Goal: Task Accomplishment & Management: Use online tool/utility

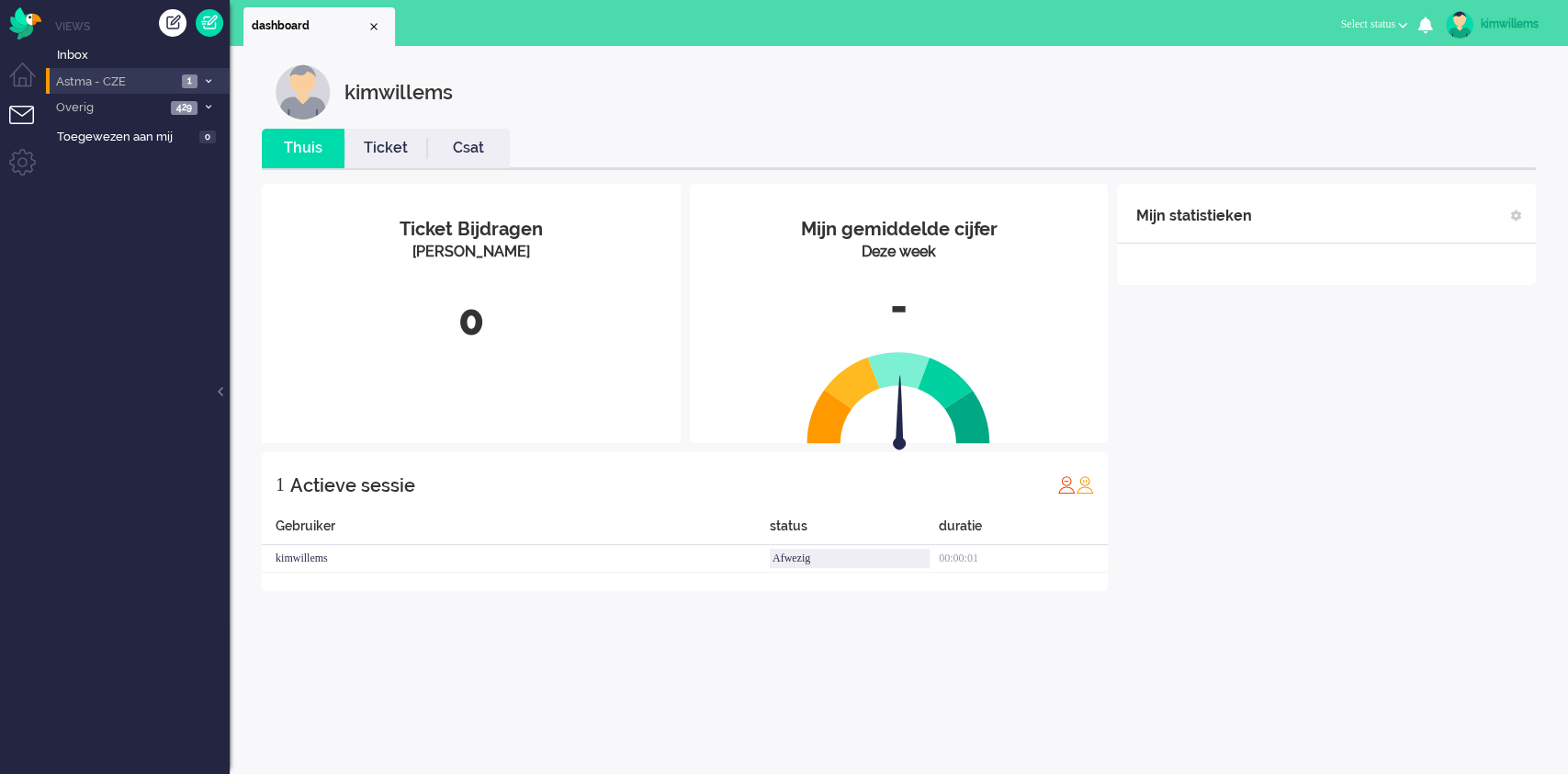
click at [208, 85] on span at bounding box center [208, 81] width 14 height 10
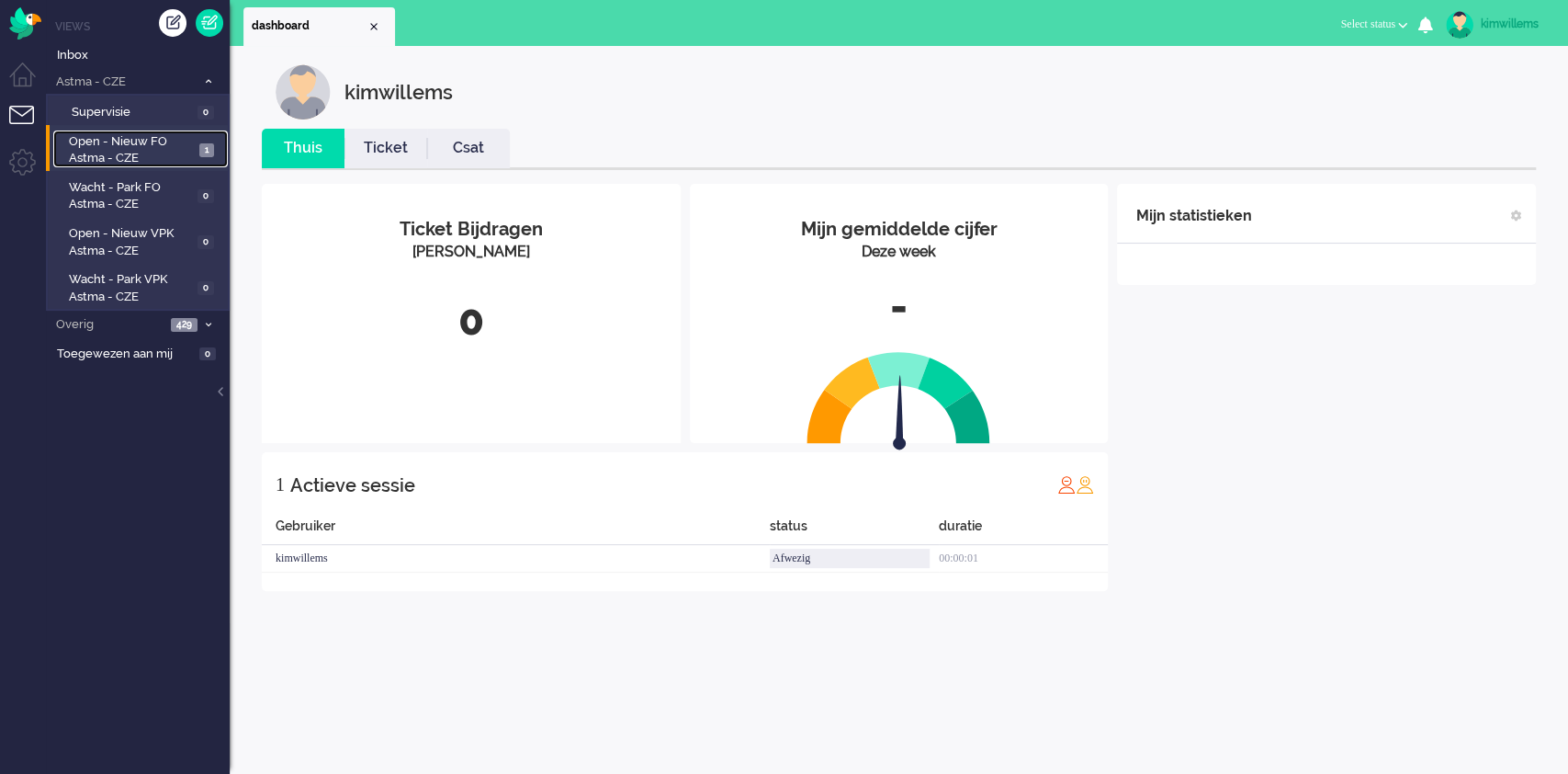
click at [145, 156] on span "Open - Nieuw FO Astma - CZE" at bounding box center [131, 149] width 125 height 34
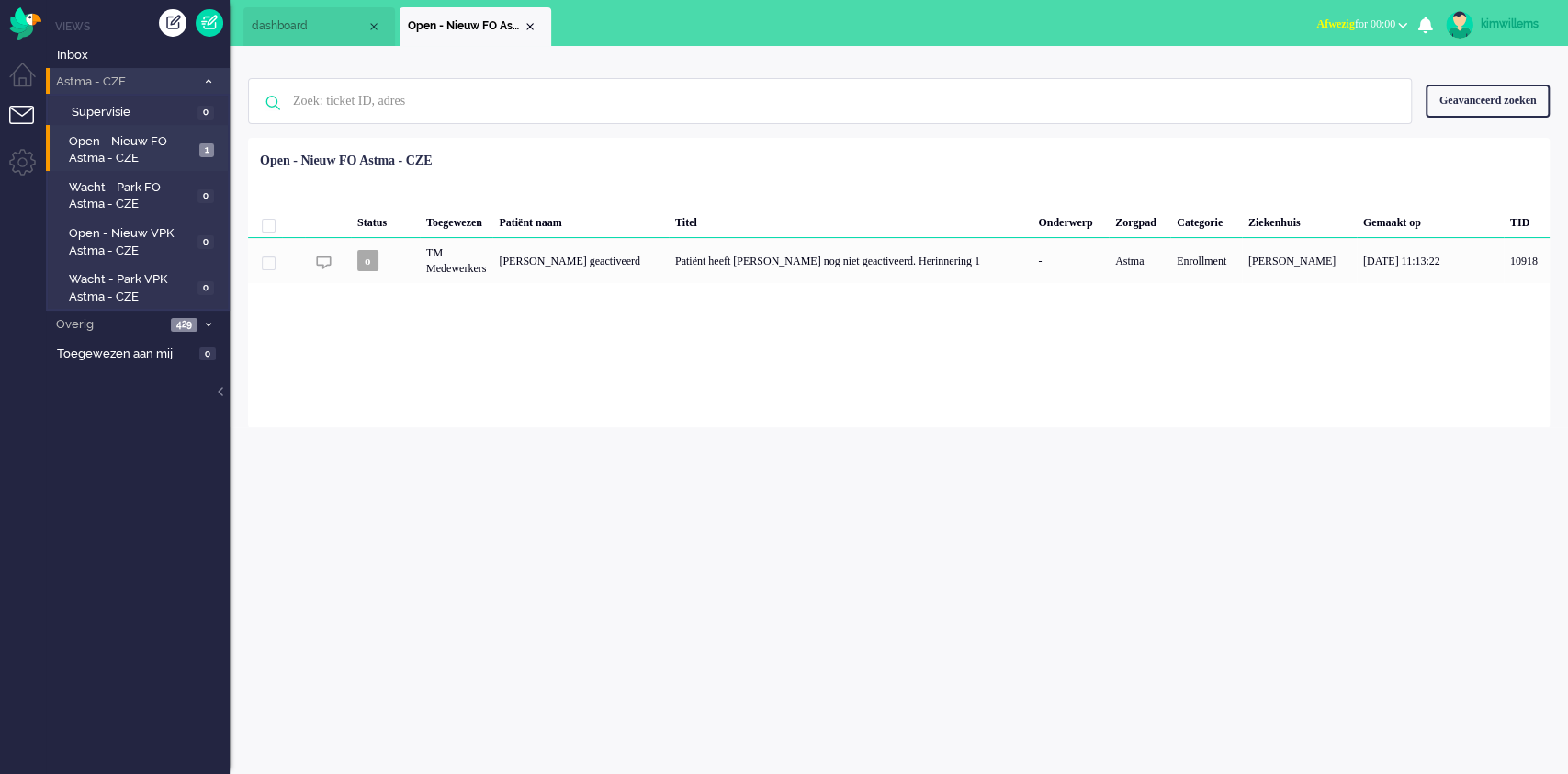
click at [209, 72] on li "Astma - CZE 1" at bounding box center [137, 81] width 184 height 27
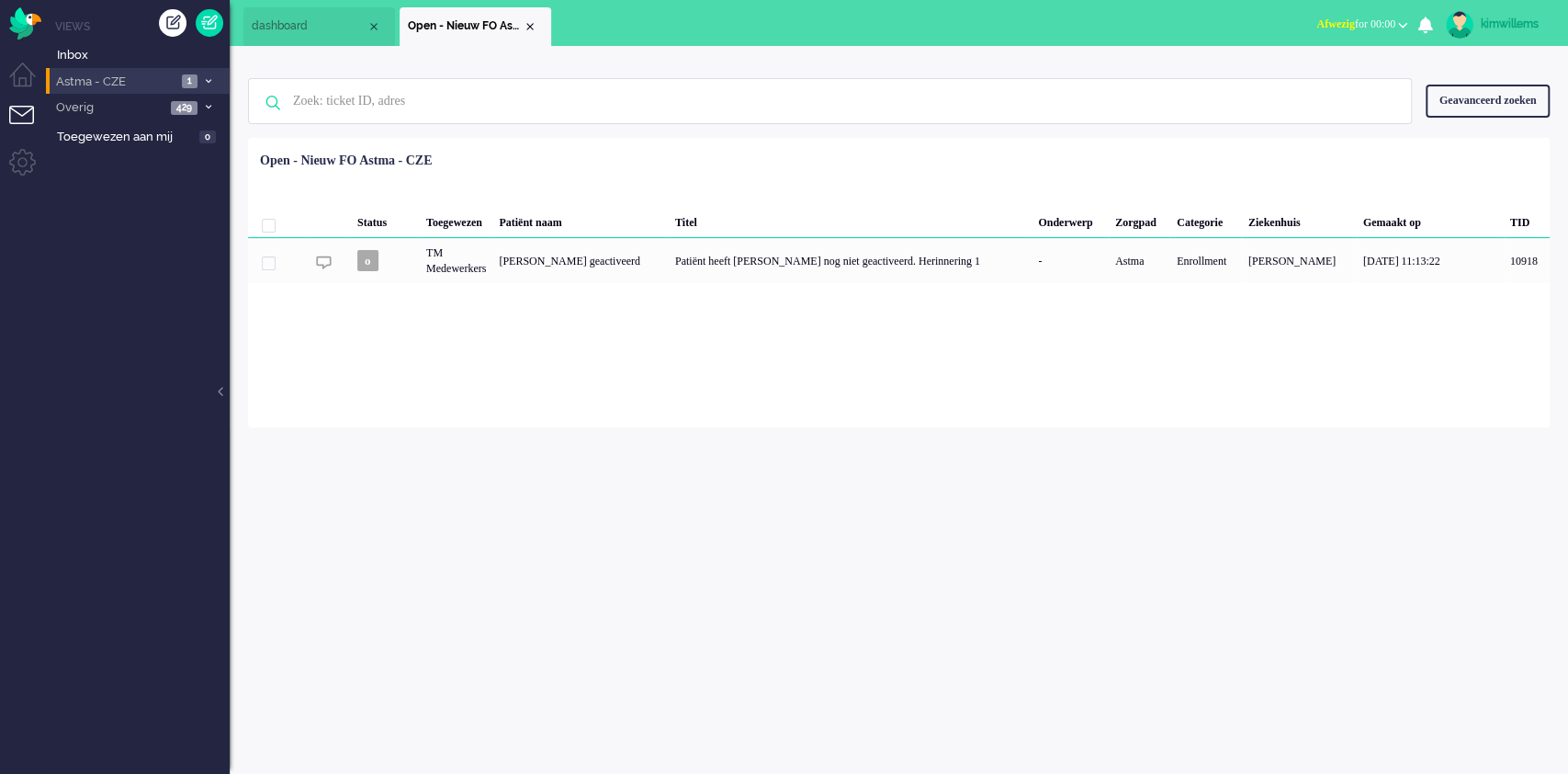
click at [213, 77] on span at bounding box center [208, 81] width 14 height 10
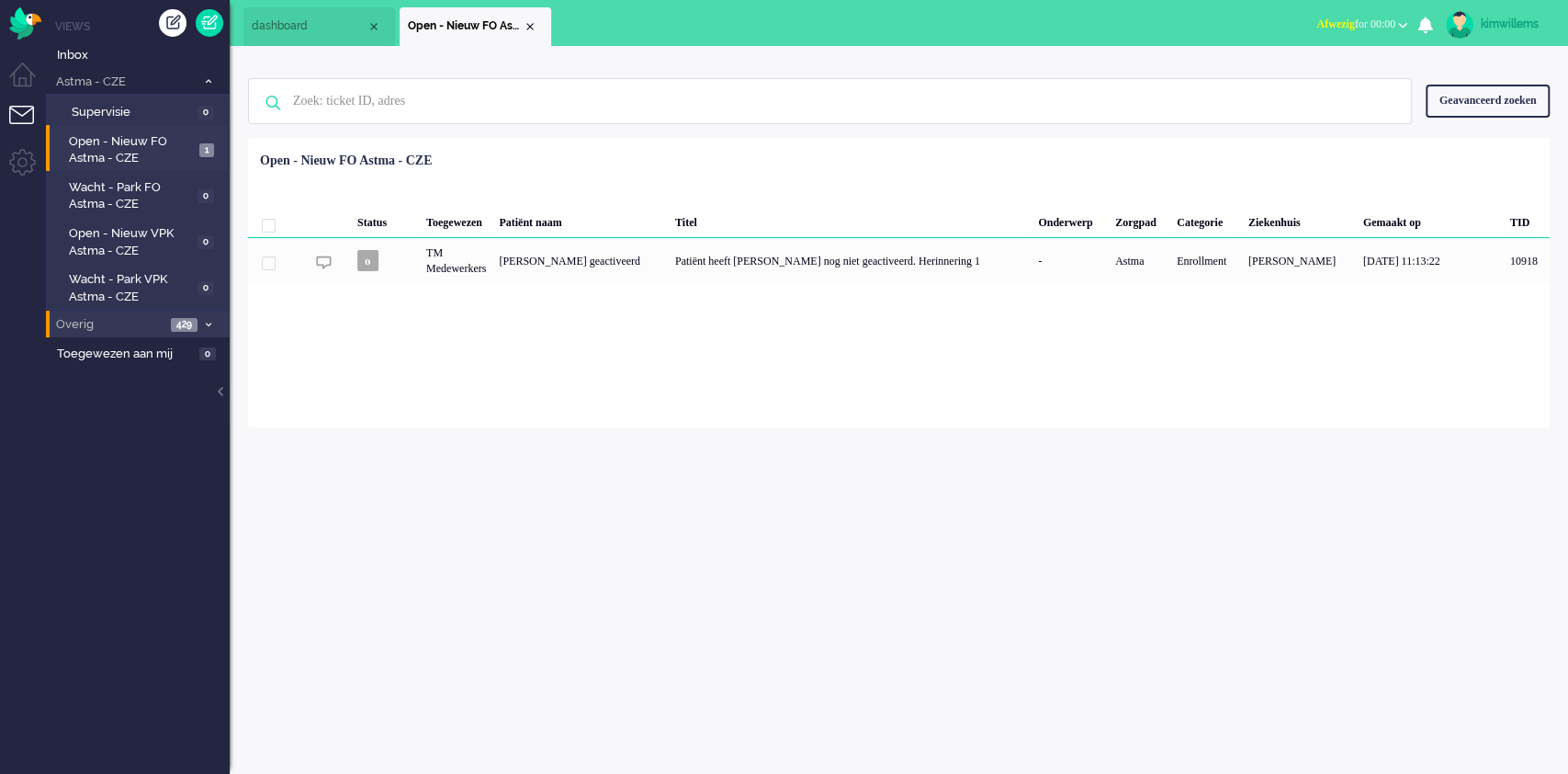
click at [104, 323] on span "Overig" at bounding box center [110, 325] width 113 height 18
click at [123, 353] on span "Niet toegewezen" at bounding box center [128, 355] width 113 height 18
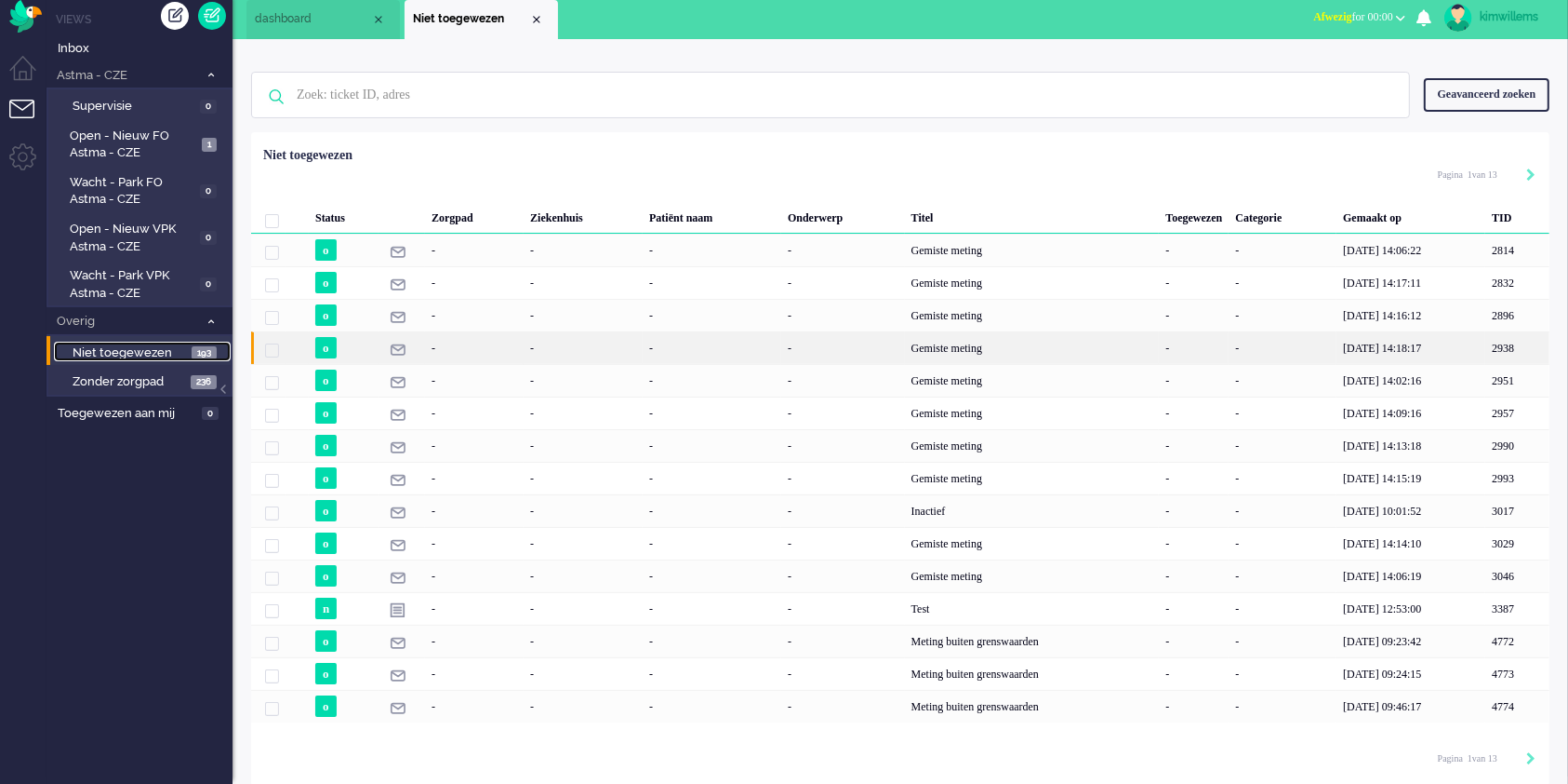
scroll to position [10, 0]
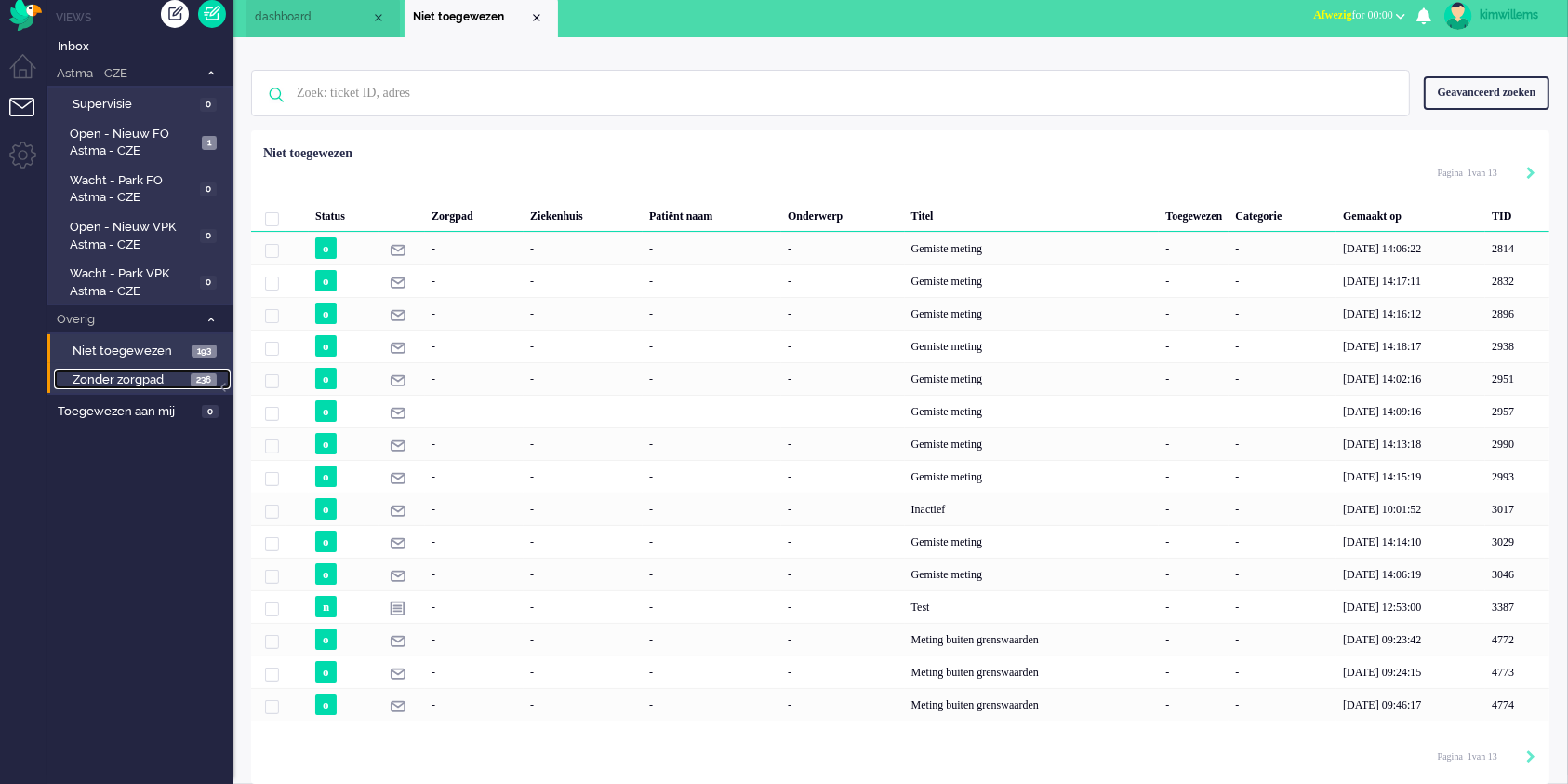
click at [131, 371] on span "Zonder zorgpad" at bounding box center [130, 379] width 114 height 18
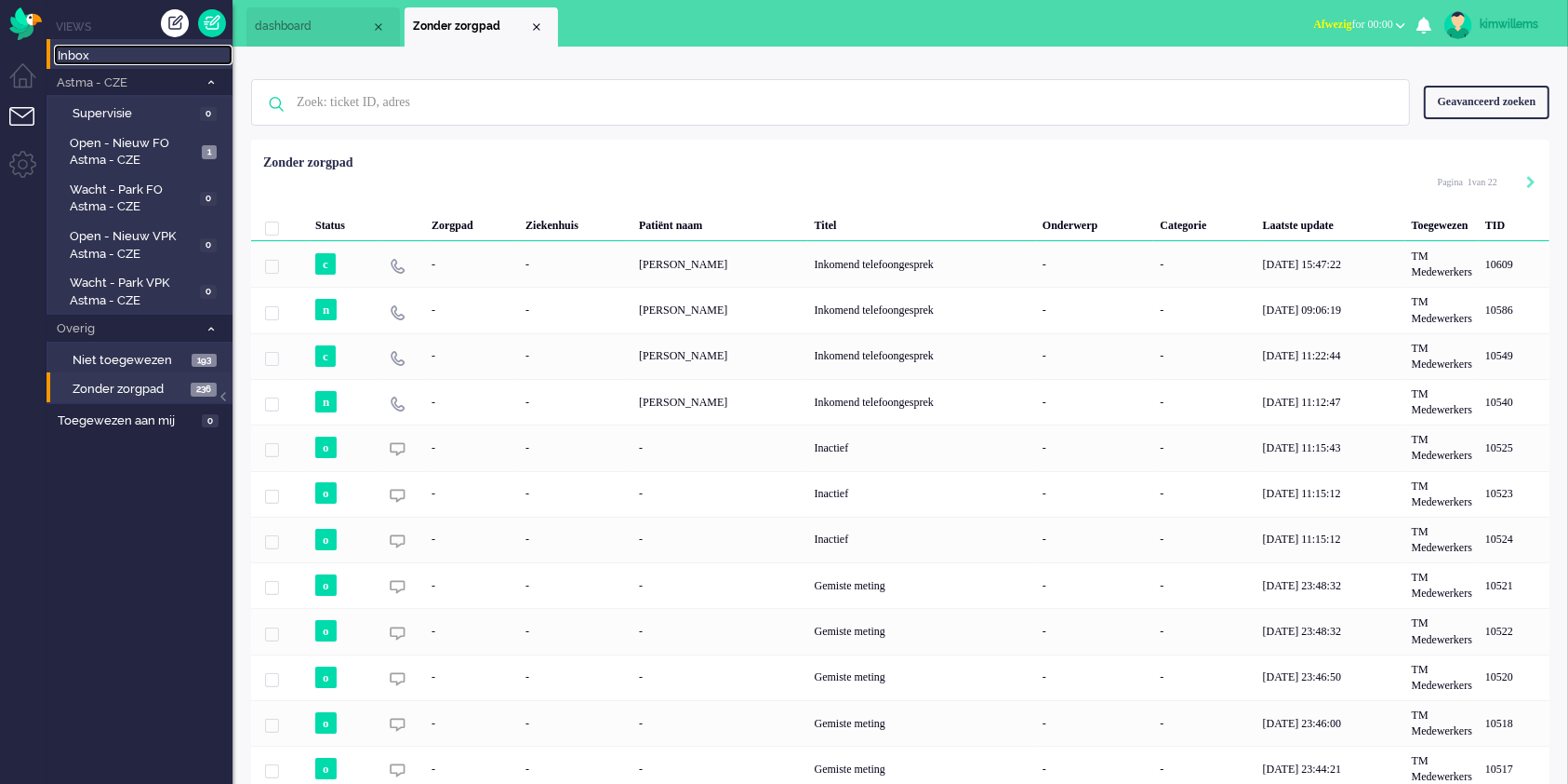
click at [88, 56] on span "Inbox" at bounding box center [145, 56] width 175 height 18
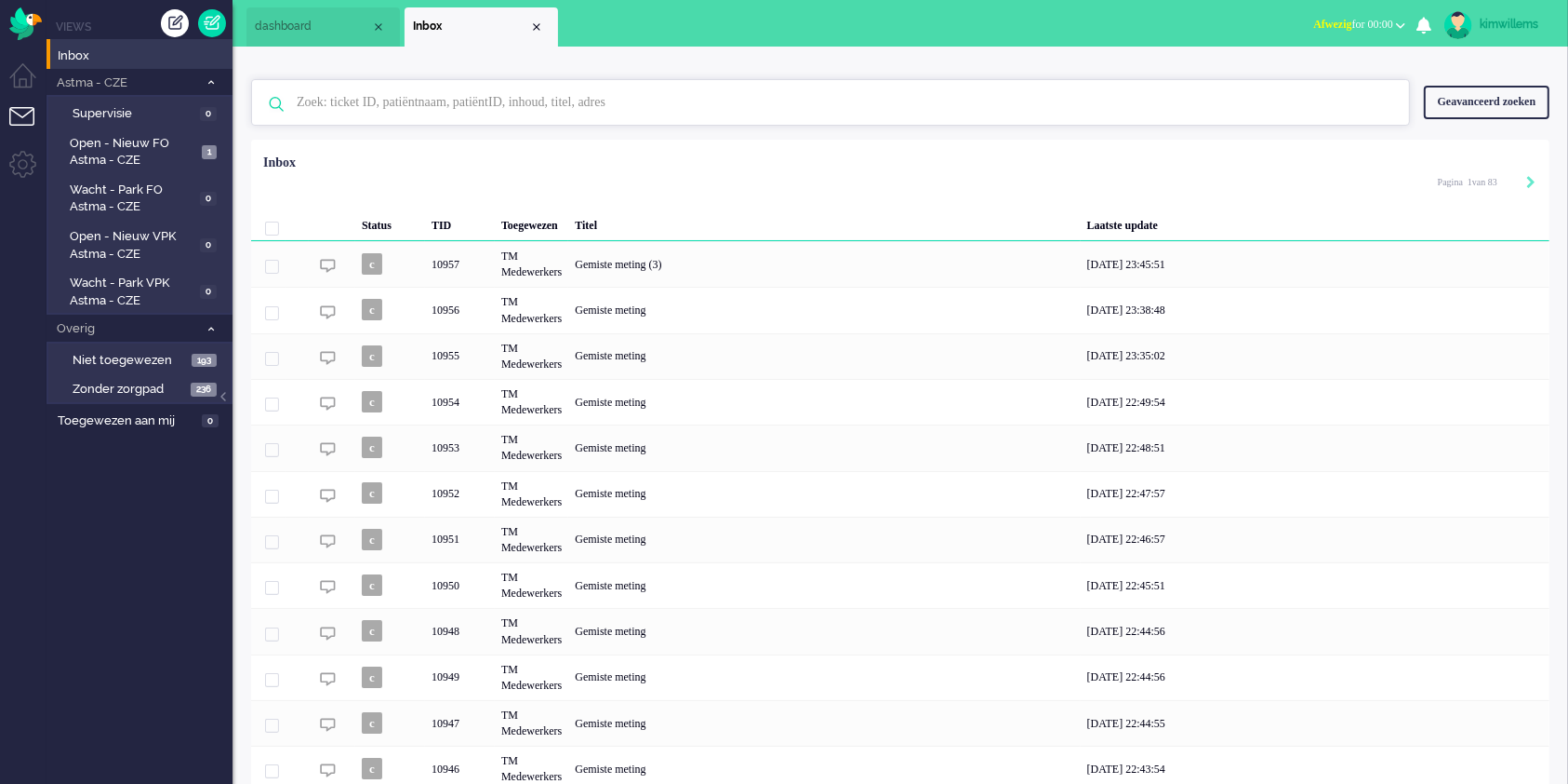
click at [587, 114] on input "text" at bounding box center [833, 103] width 1101 height 45
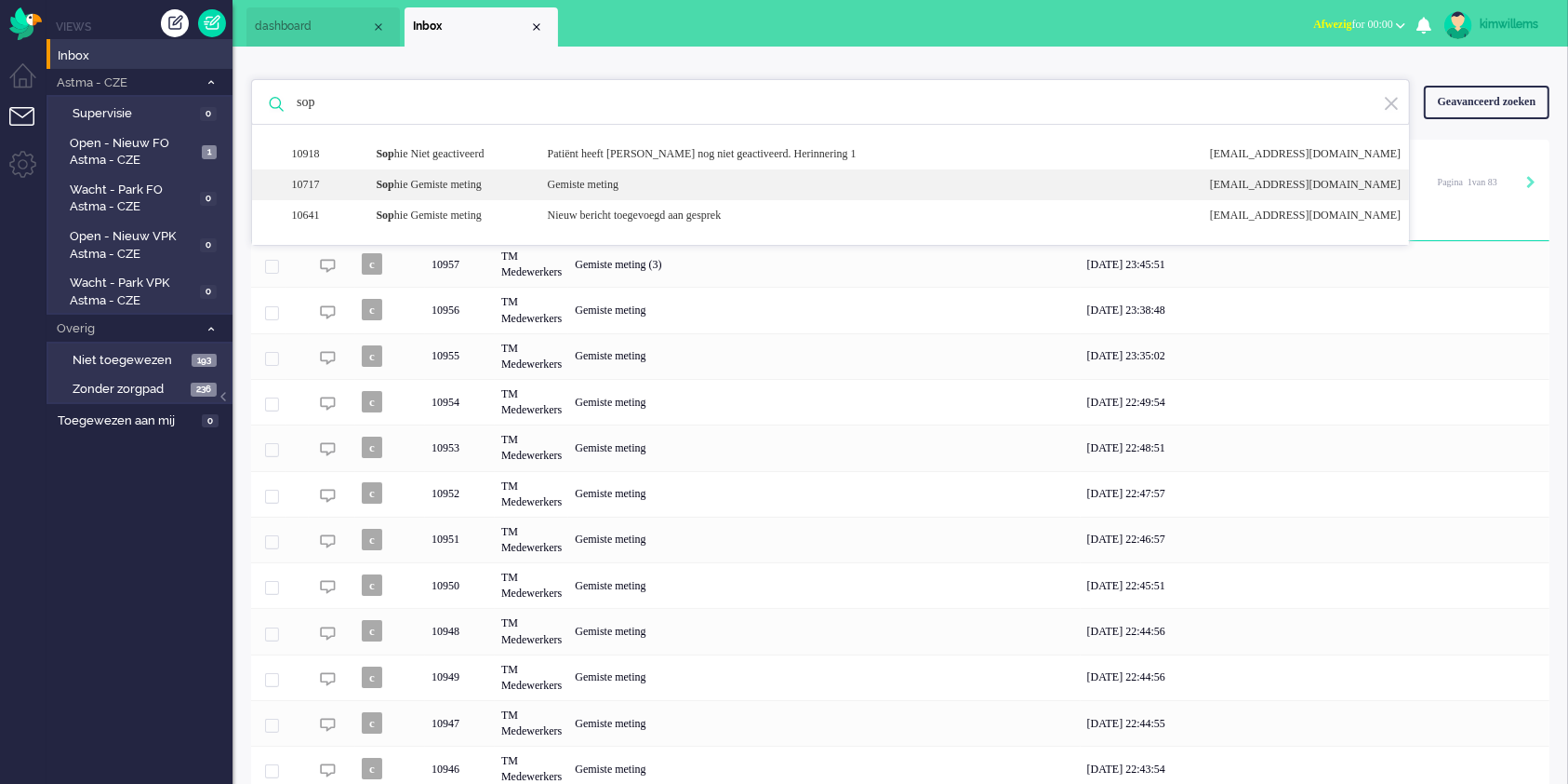
type input "sop"
click at [566, 185] on div "Gemiste meting" at bounding box center [865, 184] width 662 height 16
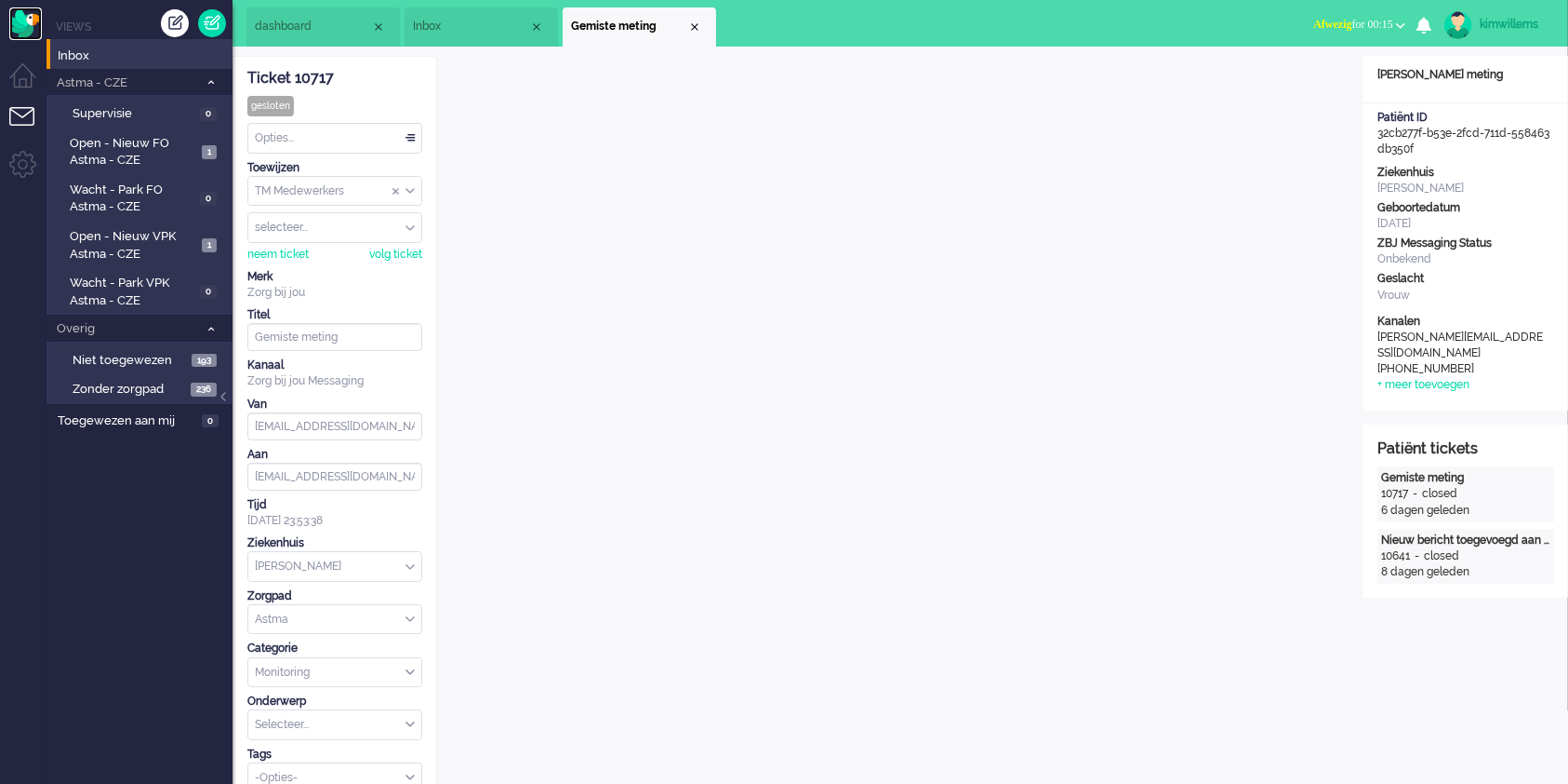
drag, startPoint x: 27, startPoint y: 17, endPoint x: 50, endPoint y: 25, distance: 24.4
click at [27, 17] on img "Omnidesk" at bounding box center [25, 23] width 33 height 33
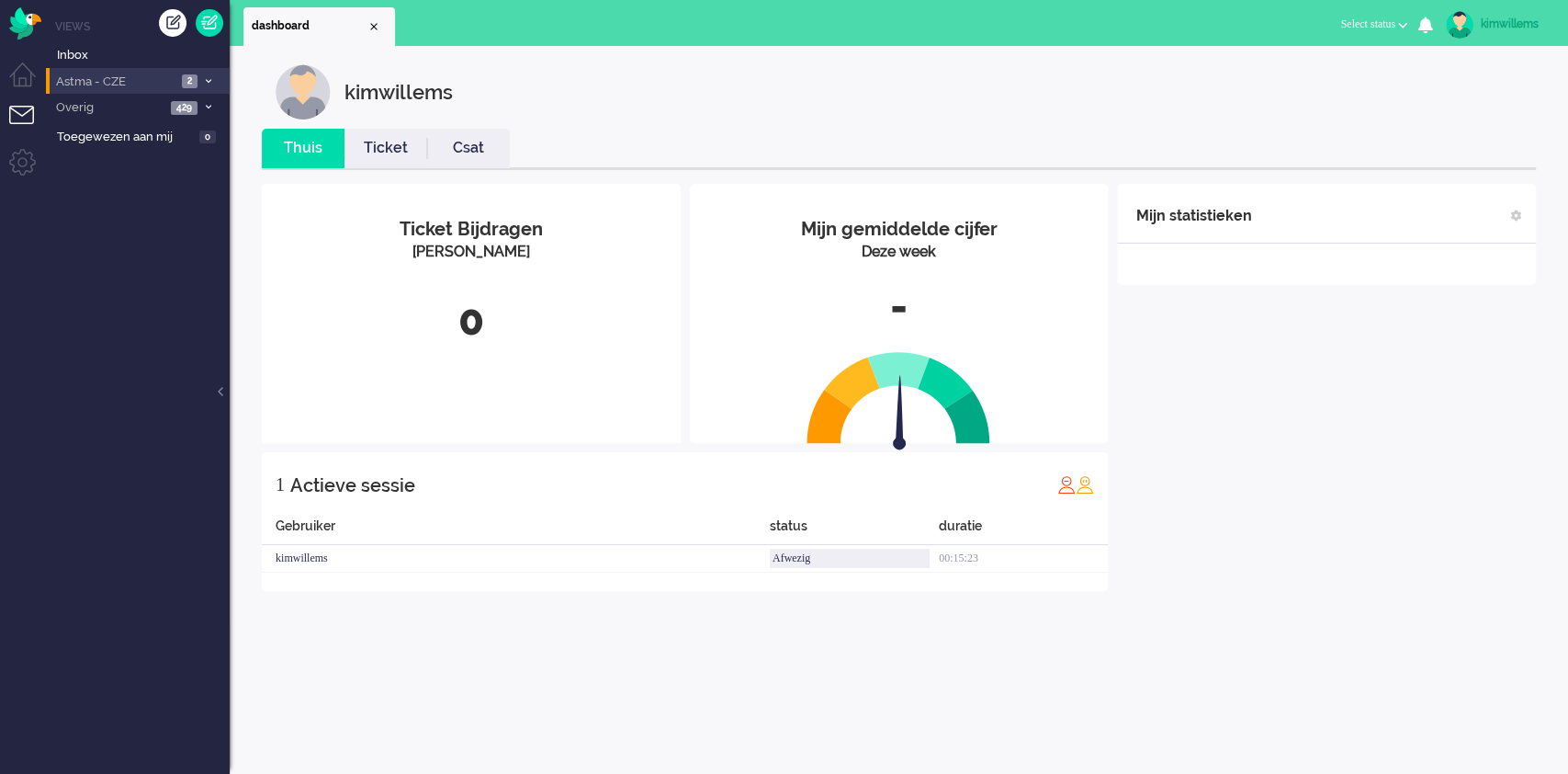
click at [206, 80] on icon at bounding box center [208, 81] width 6 height 6
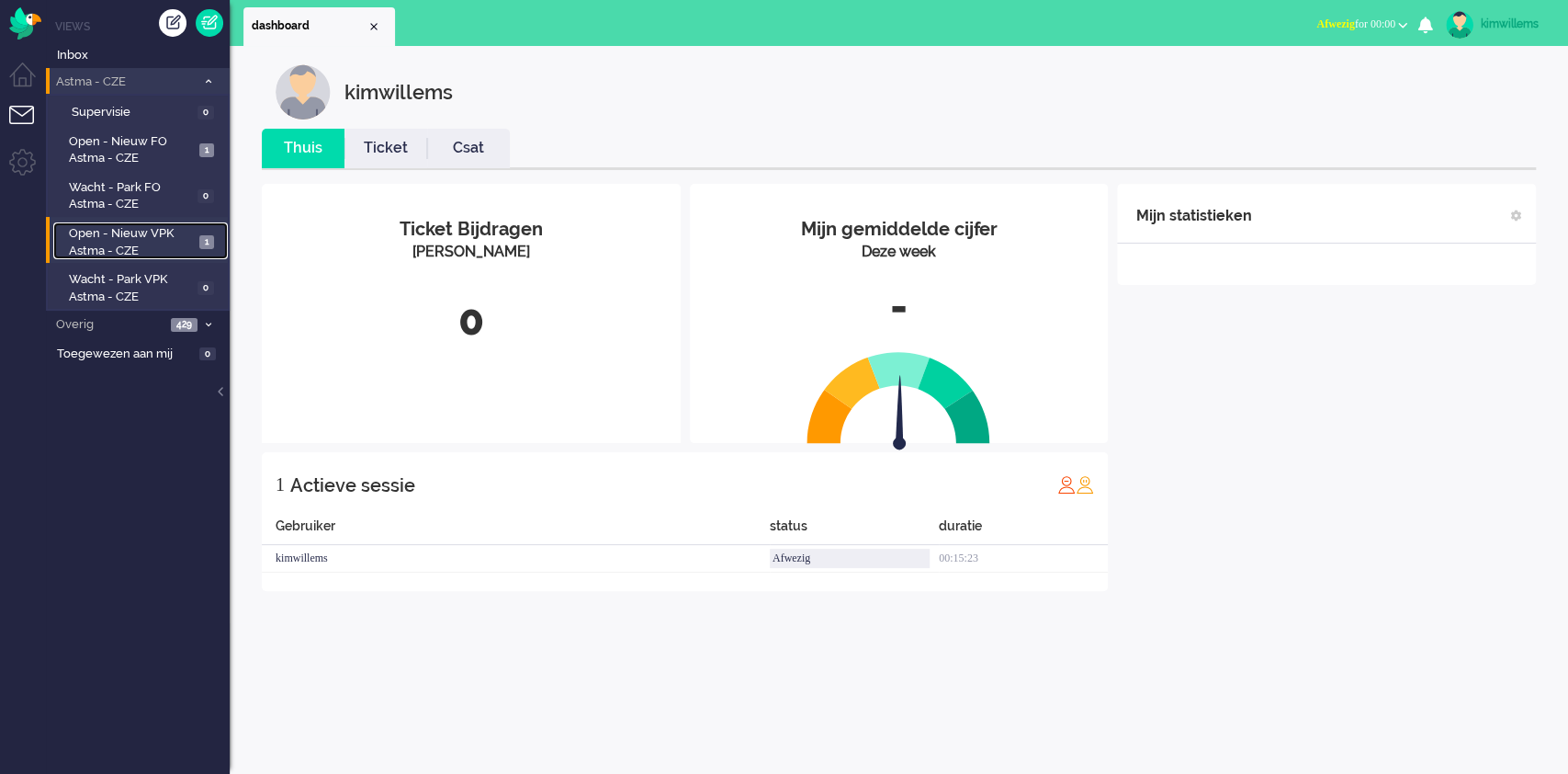
click at [131, 243] on span "Open - Nieuw VPK Astma - CZE" at bounding box center [132, 242] width 125 height 34
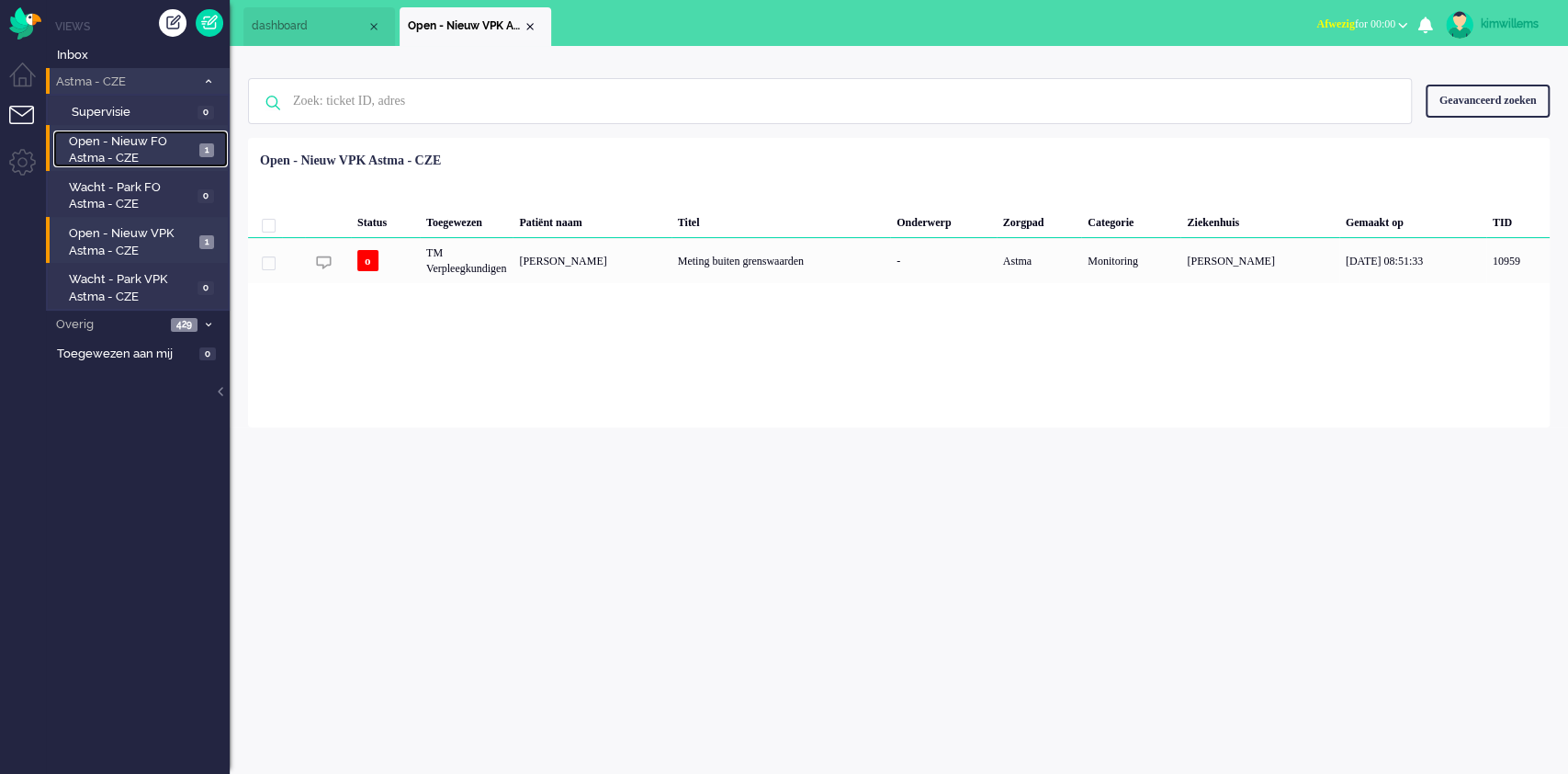
click at [121, 146] on span "Open - Nieuw FO Astma - CZE" at bounding box center [131, 149] width 125 height 34
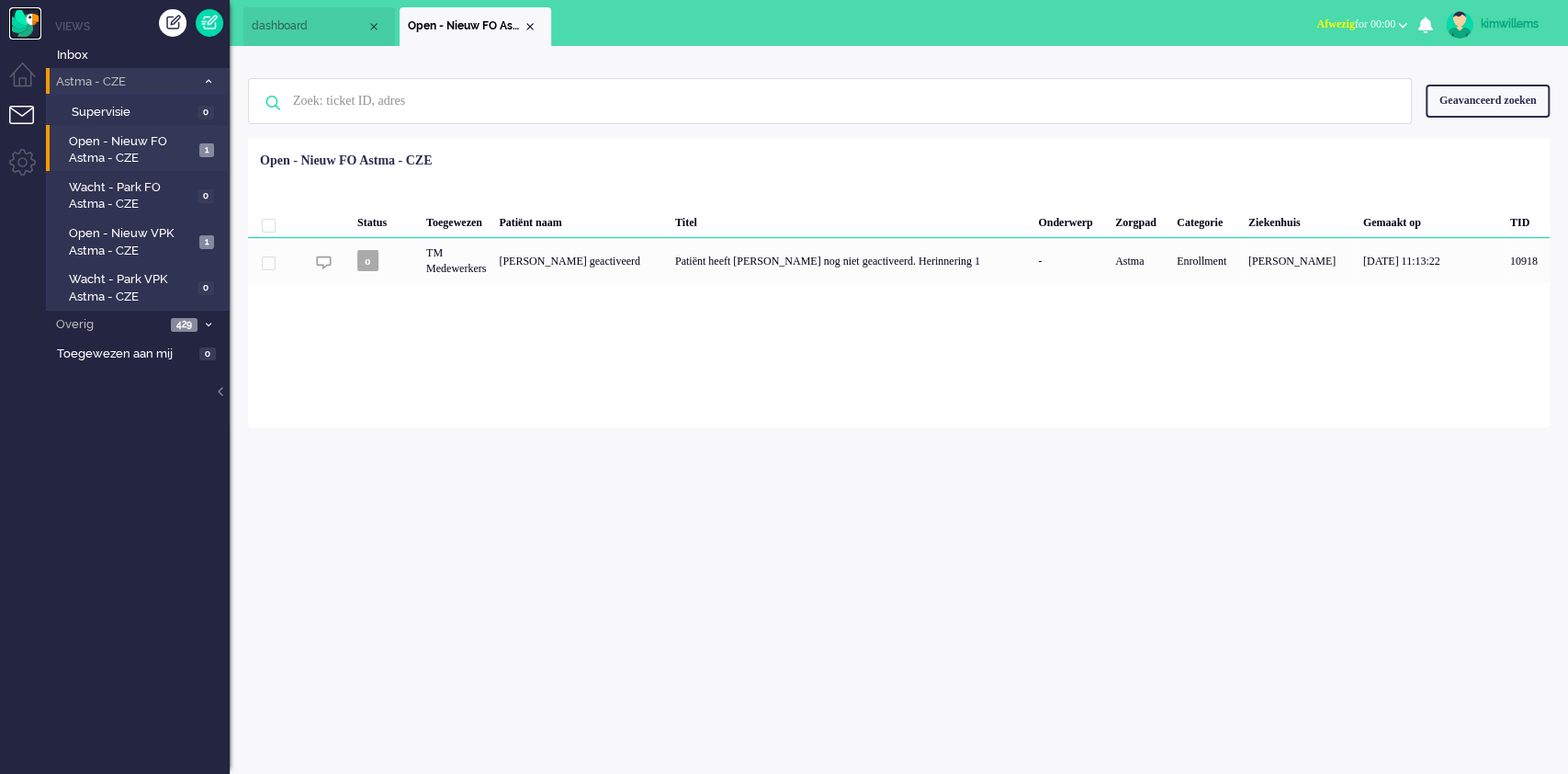
click at [30, 22] on img "Omnidesk" at bounding box center [25, 23] width 32 height 32
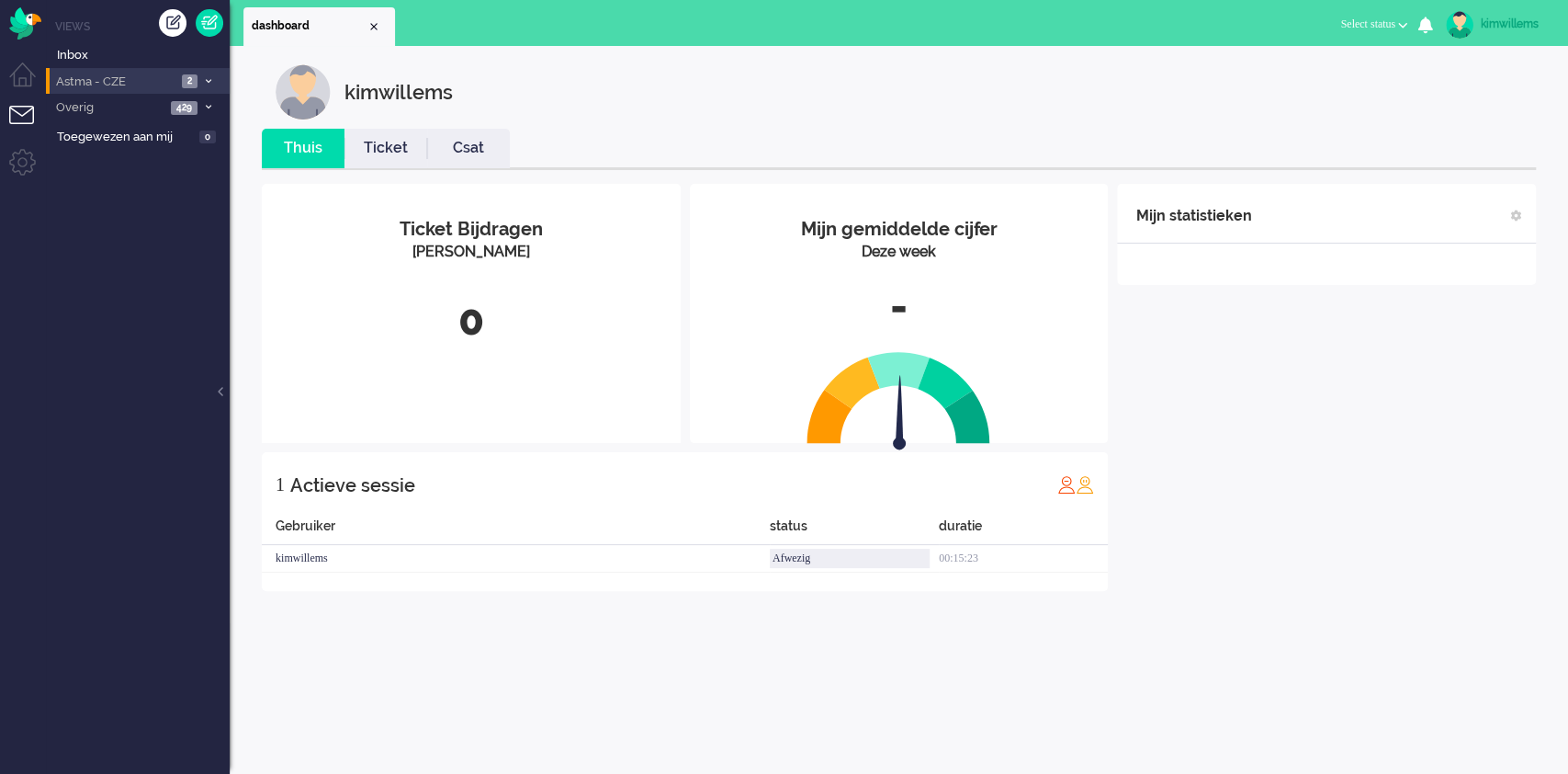
click at [142, 74] on span "Astma - CZE" at bounding box center [114, 82] width 123 height 18
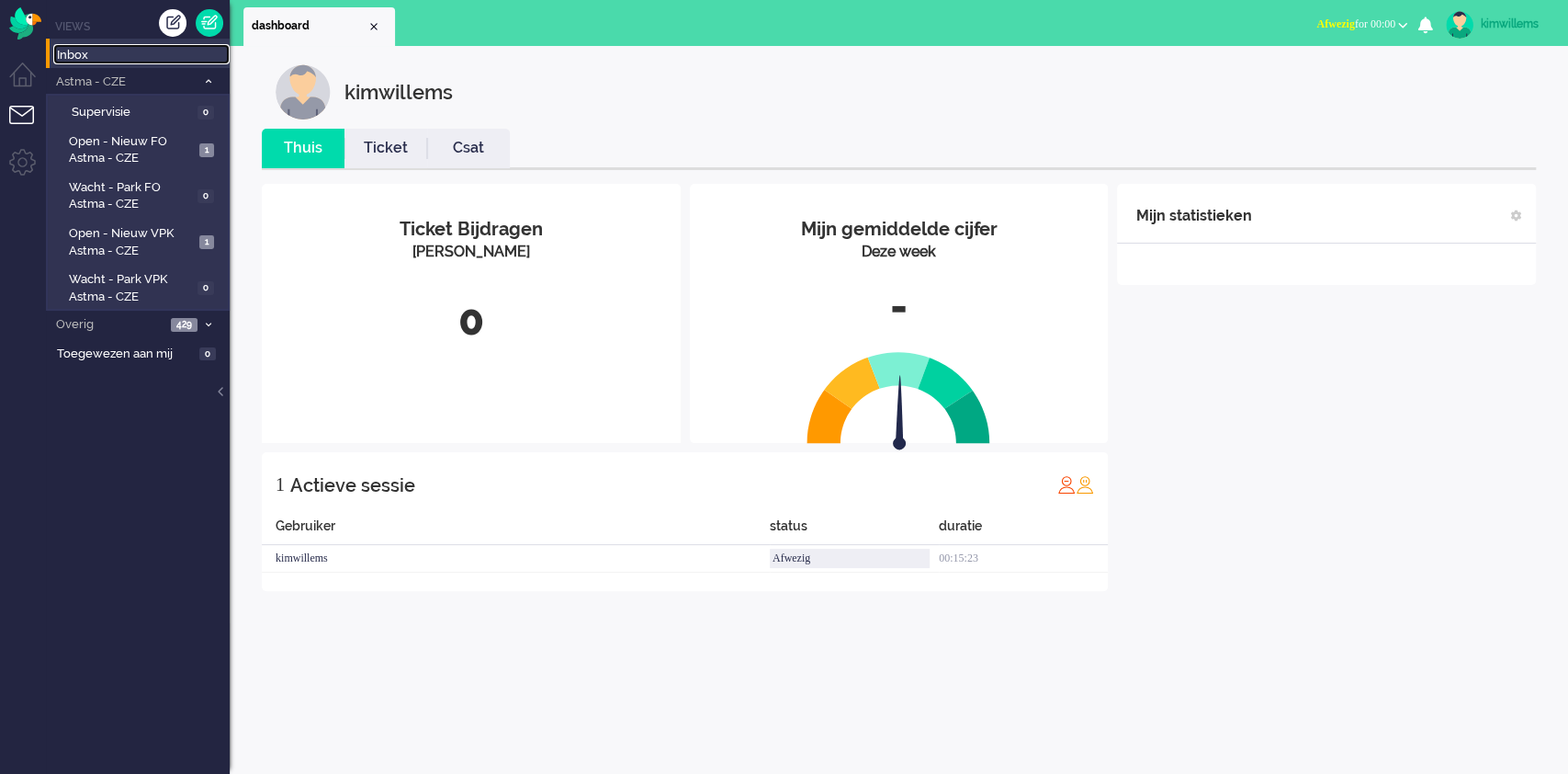
click at [64, 48] on span "Inbox" at bounding box center [143, 55] width 172 height 18
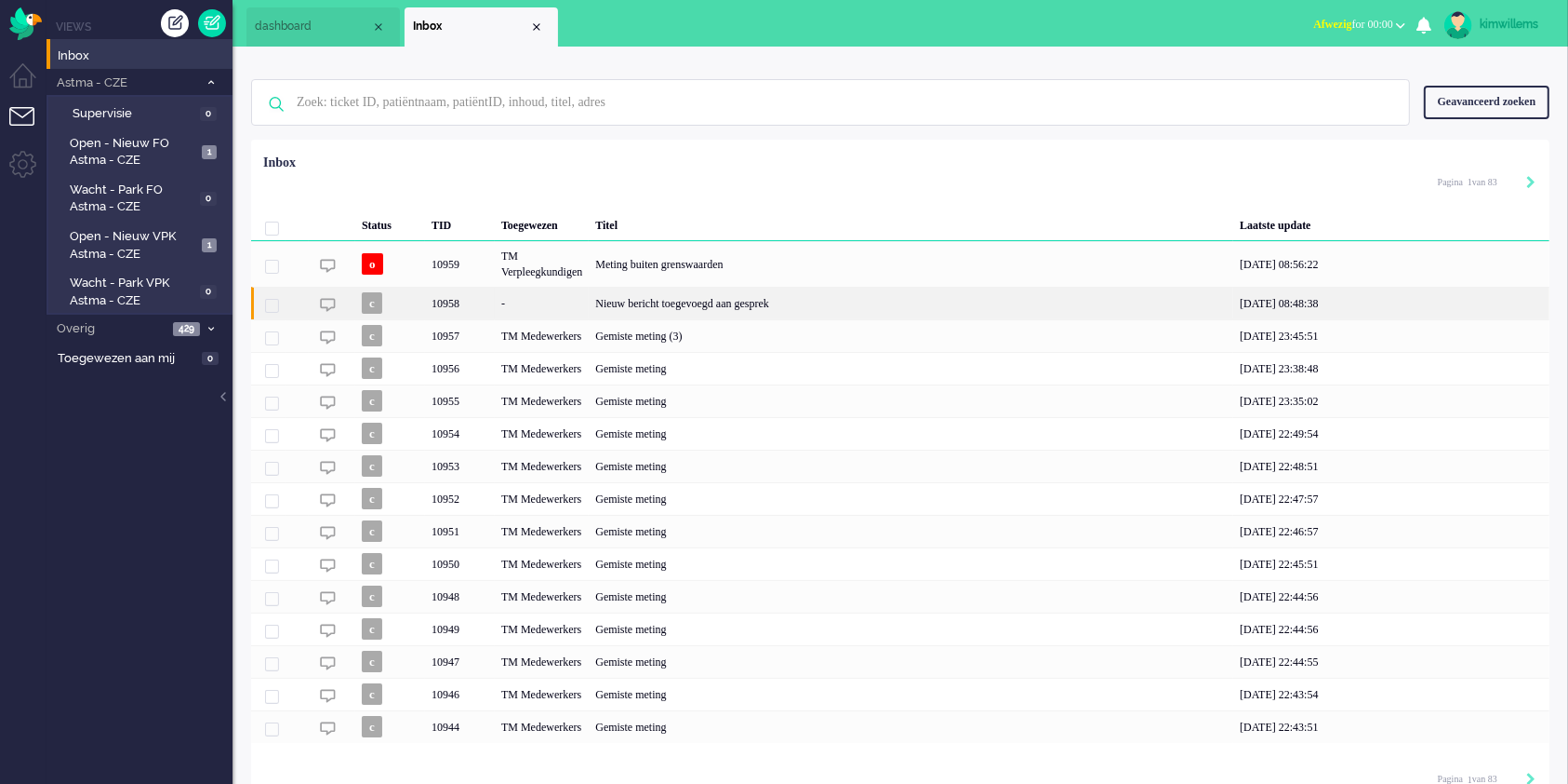
click at [833, 303] on div "Nieuw bericht toegevoegd aan gesprek" at bounding box center [911, 303] width 644 height 33
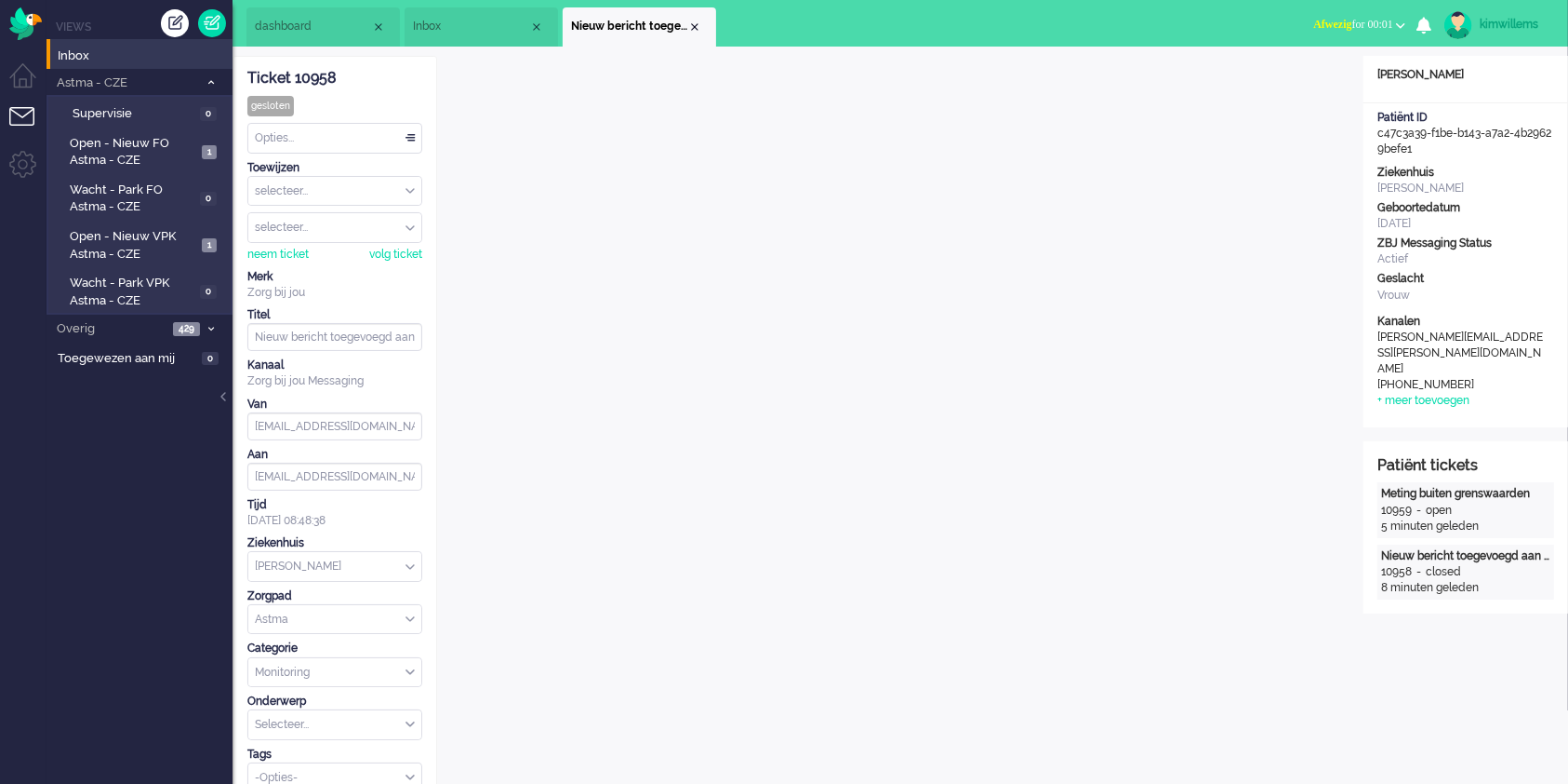
scroll to position [57, 0]
